Goal: Find specific page/section: Find specific page/section

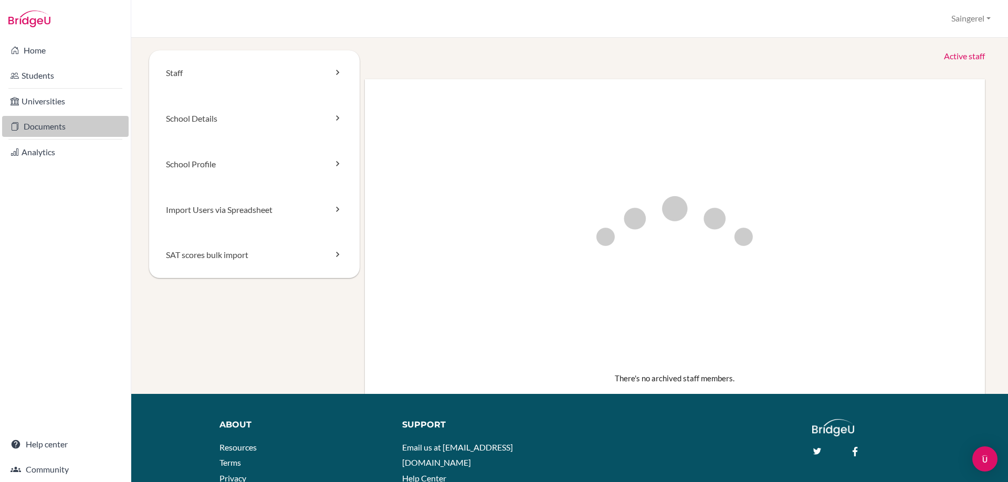
click at [71, 127] on link "Documents" at bounding box center [65, 126] width 127 height 21
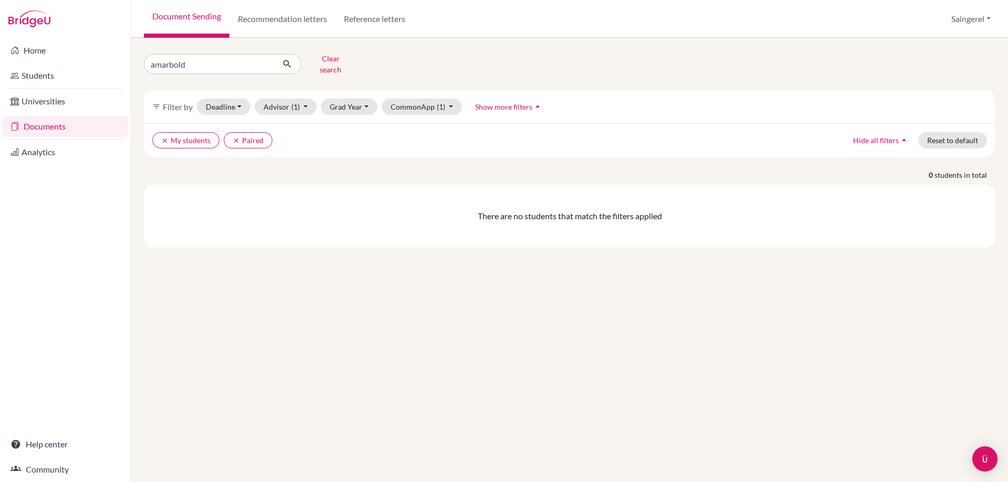
click at [75, 130] on link "Documents" at bounding box center [65, 126] width 127 height 21
click at [449, 99] on button "CommonApp (1)" at bounding box center [422, 107] width 81 height 16
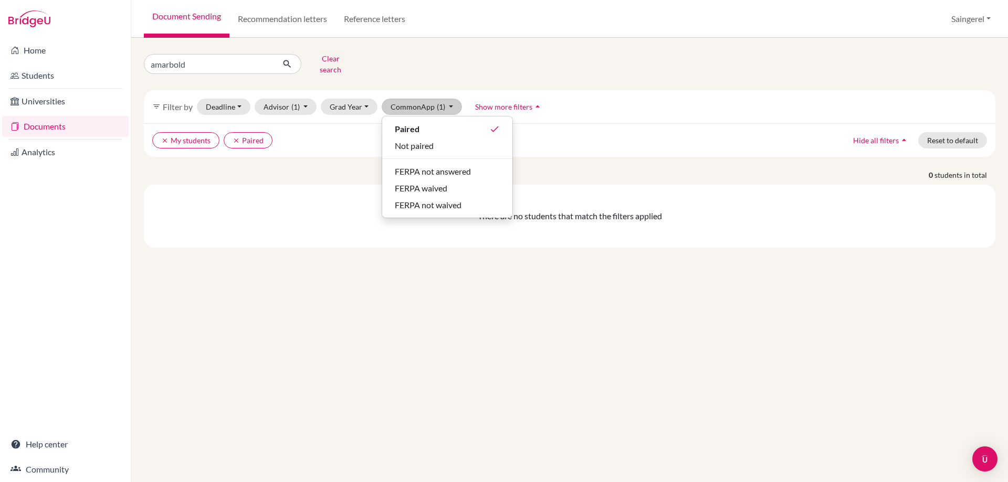
click at [291, 172] on p "0 students in total" at bounding box center [569, 175] width 867 height 11
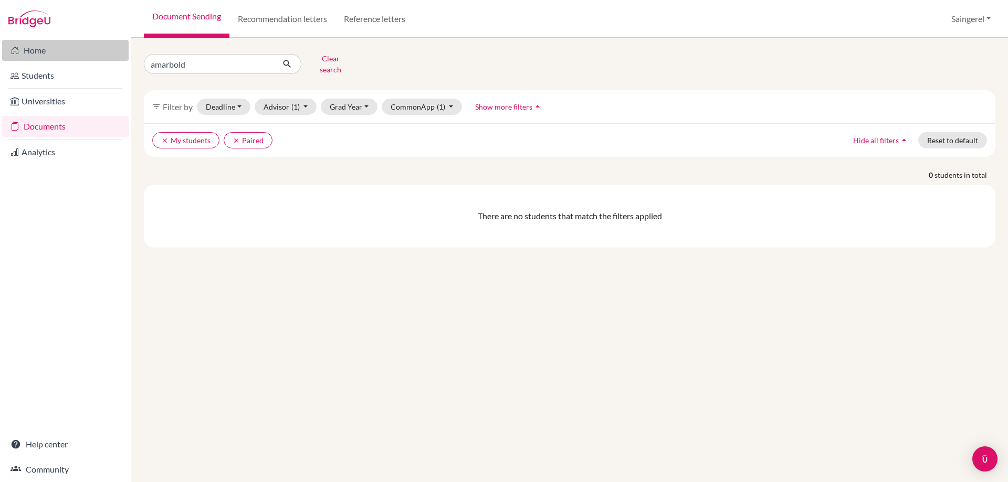
click at [41, 53] on link "Home" at bounding box center [65, 50] width 127 height 21
